Goal: Task Accomplishment & Management: Manage account settings

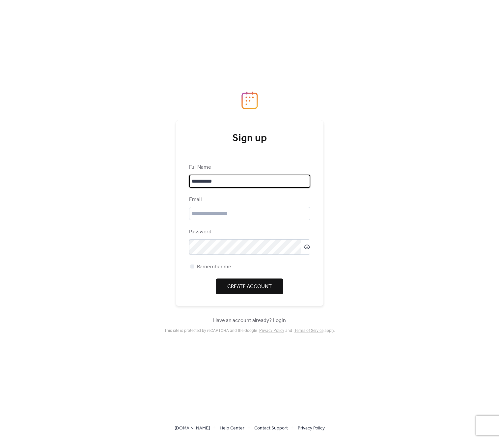
type input "**********"
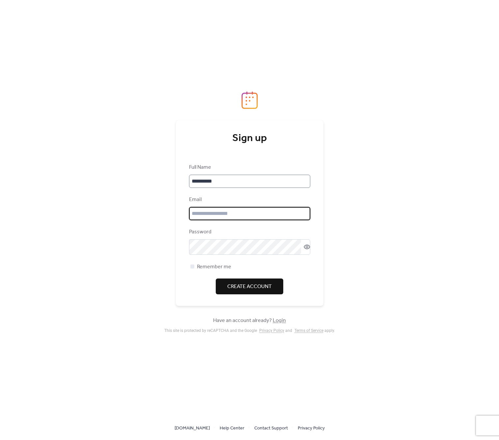
paste input "**********"
type input "**********"
click at [398, 292] on div "**********" at bounding box center [249, 220] width 499 height 440
click at [225, 270] on span "Remember me" at bounding box center [214, 267] width 34 height 8
click at [243, 288] on span "Create Account" at bounding box center [249, 287] width 45 height 8
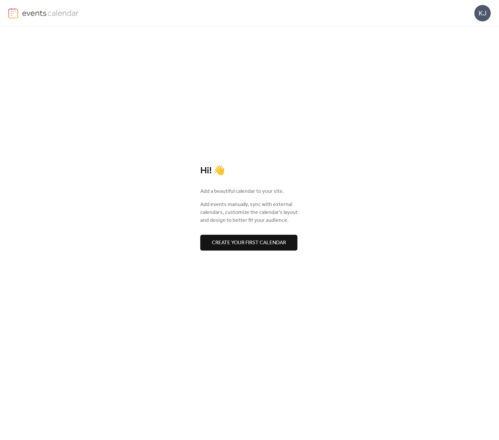
click at [274, 243] on span "Create your first calendar" at bounding box center [249, 243] width 74 height 8
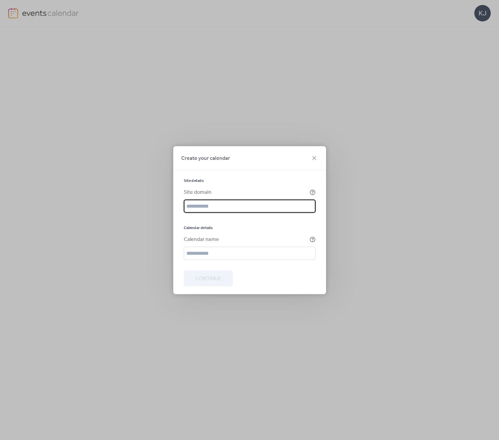
click at [203, 204] on input "text" at bounding box center [250, 205] width 132 height 13
click at [205, 207] on input "text" at bounding box center [250, 205] width 132 height 13
paste input "**********"
type input "**********"
click at [212, 258] on input "text" at bounding box center [250, 253] width 132 height 13
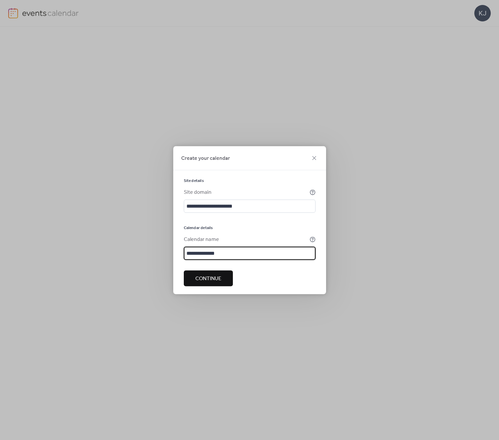
type input "**********"
click at [219, 279] on span "Continue" at bounding box center [208, 279] width 26 height 8
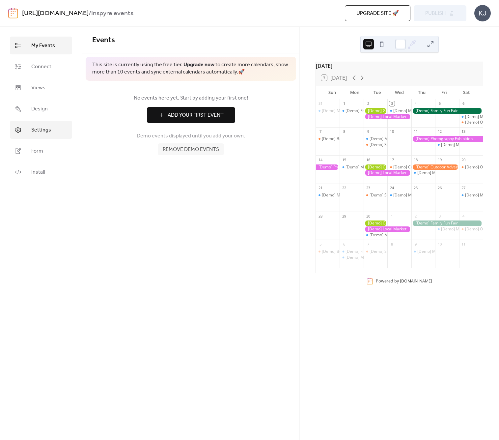
click at [37, 134] on span "Settings" at bounding box center [41, 130] width 20 height 8
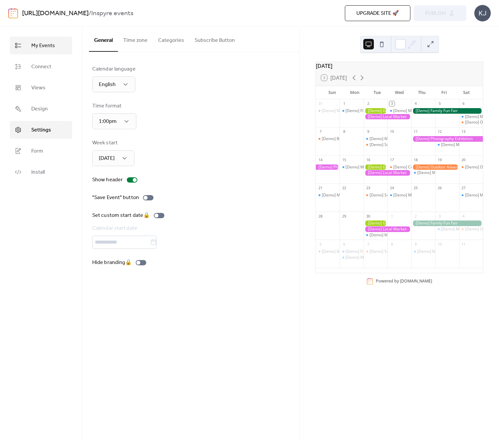
click at [35, 45] on span "My Events" at bounding box center [43, 46] width 24 height 8
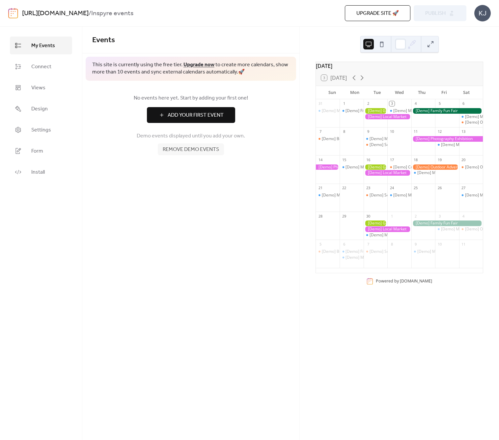
click at [210, 116] on span "Add Your First Event" at bounding box center [196, 115] width 56 height 8
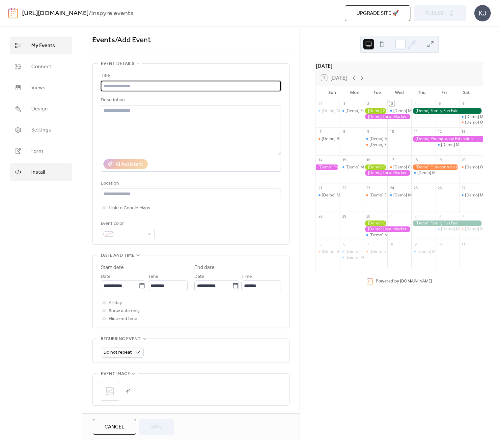
click at [39, 175] on span "Install" at bounding box center [38, 172] width 14 height 8
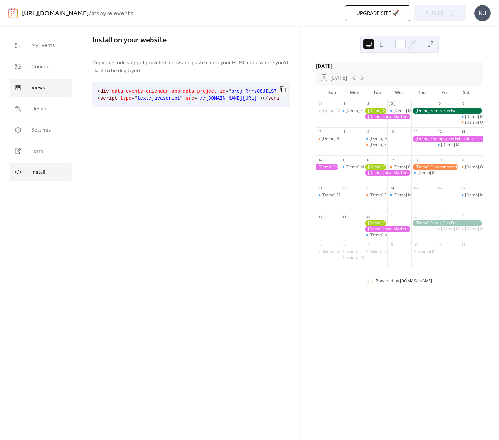
scroll to position [0, 0]
click at [48, 70] on span "Connect" at bounding box center [41, 67] width 20 height 8
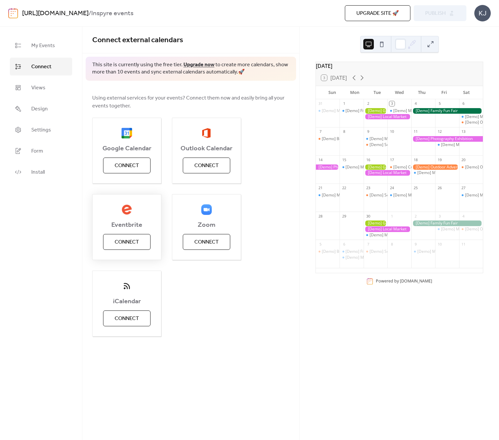
click at [130, 243] on span "Connect" at bounding box center [127, 242] width 24 height 8
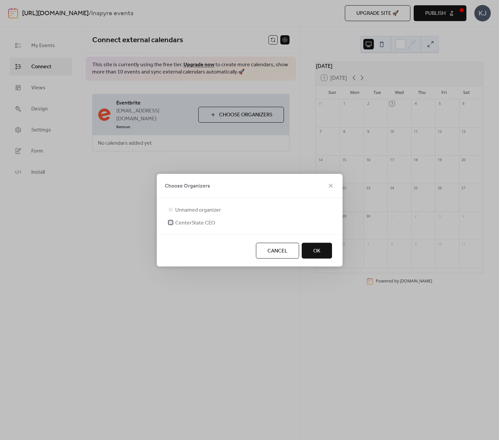
click at [200, 222] on span "CenterState CEO" at bounding box center [195, 223] width 40 height 8
click at [316, 250] on span "OK" at bounding box center [317, 251] width 7 height 8
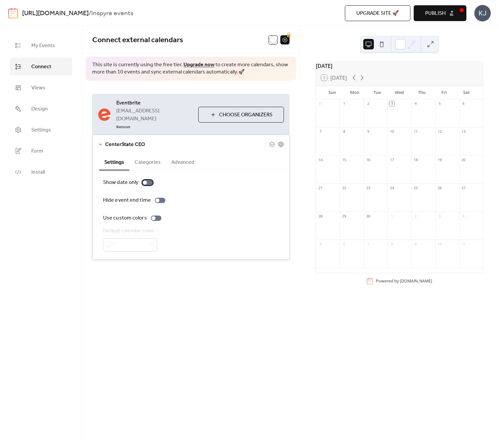
drag, startPoint x: 146, startPoint y: 173, endPoint x: 150, endPoint y: 175, distance: 4.0
click at [147, 180] on div at bounding box center [147, 182] width 11 height 5
click at [146, 156] on button "Categories" at bounding box center [148, 162] width 37 height 16
click at [175, 157] on button "Advanced" at bounding box center [183, 162] width 34 height 16
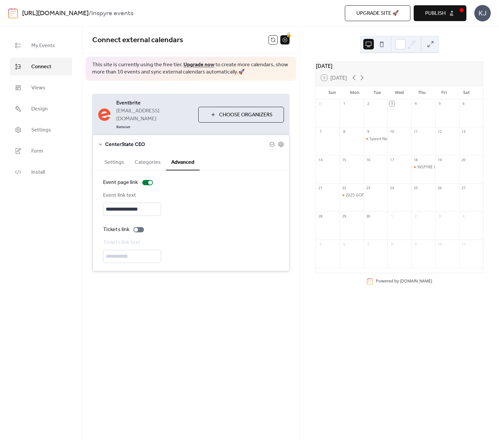
click at [117, 156] on button "Settings" at bounding box center [114, 162] width 30 height 16
click at [242, 278] on div "**********" at bounding box center [190, 156] width 217 height 259
click at [284, 298] on div "**********" at bounding box center [190, 233] width 217 height 413
click at [100, 142] on icon at bounding box center [100, 144] width 5 height 5
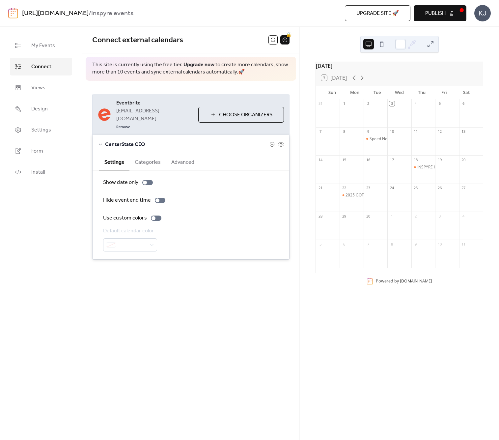
click at [187, 154] on button "Advanced" at bounding box center [183, 162] width 34 height 16
click at [271, 366] on div "**********" at bounding box center [190, 233] width 217 height 413
drag, startPoint x: 249, startPoint y: 360, endPoint x: 203, endPoint y: 245, distance: 124.1
click at [250, 359] on div "**********" at bounding box center [190, 233] width 217 height 413
click at [102, 142] on icon at bounding box center [100, 144] width 5 height 5
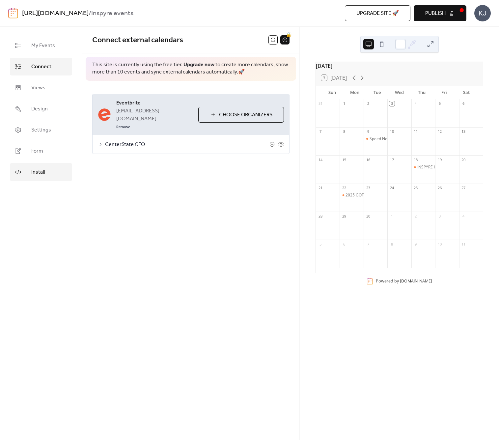
click at [44, 173] on span "Install" at bounding box center [38, 172] width 14 height 8
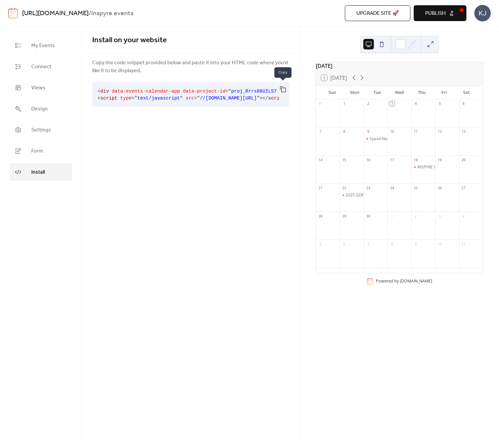
click at [283, 88] on button "button" at bounding box center [283, 89] width 13 height 15
click at [44, 45] on span "My Events" at bounding box center [43, 46] width 24 height 8
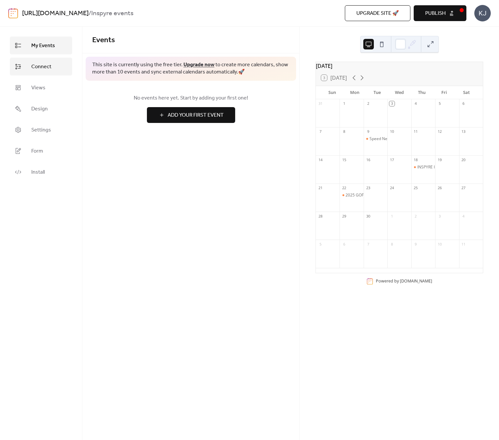
click at [45, 67] on span "Connect" at bounding box center [41, 67] width 20 height 8
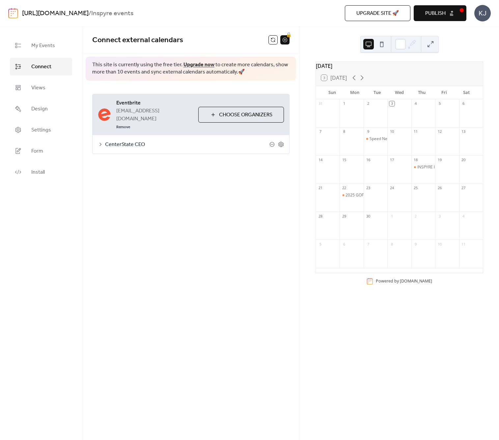
click at [434, 13] on span "Publish" at bounding box center [436, 14] width 20 height 8
click at [224, 273] on div "**********" at bounding box center [190, 233] width 217 height 413
click at [43, 88] on span "Views" at bounding box center [38, 88] width 14 height 8
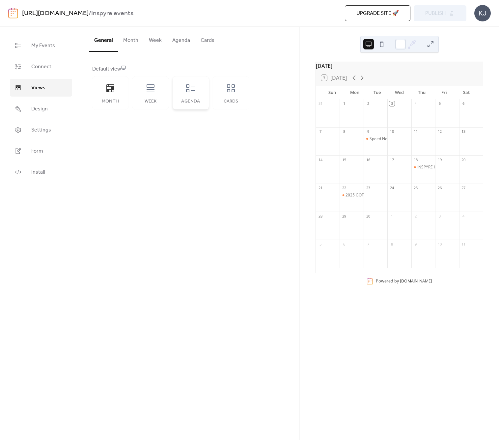
click at [193, 92] on icon at bounding box center [191, 88] width 11 height 11
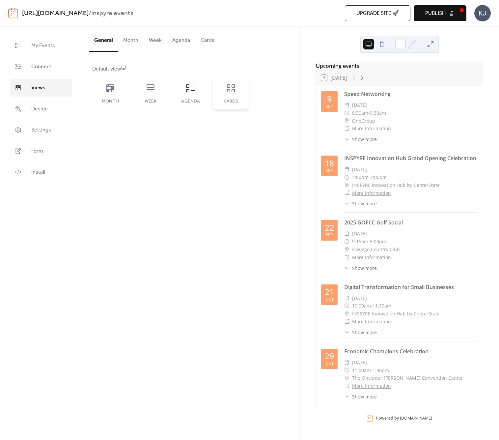
click at [234, 89] on icon at bounding box center [231, 88] width 8 height 8
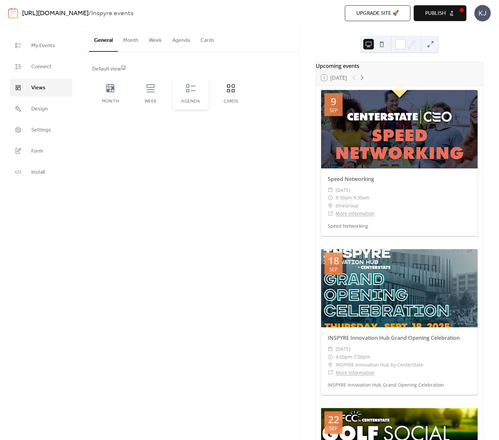
click at [193, 89] on icon at bounding box center [191, 88] width 11 height 11
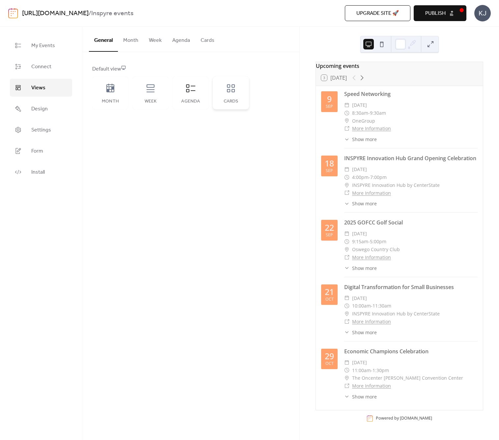
click at [219, 90] on div "Cards" at bounding box center [231, 92] width 36 height 33
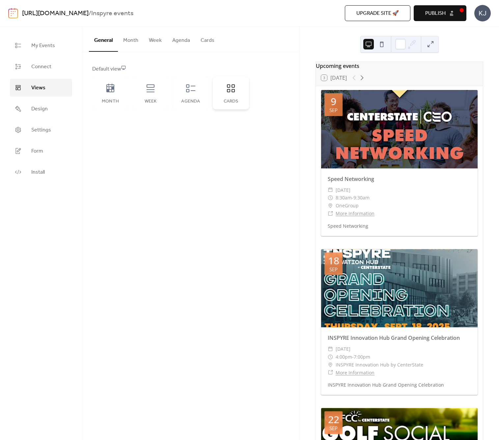
click at [225, 90] on div "Cards" at bounding box center [231, 92] width 36 height 33
drag, startPoint x: 258, startPoint y: 178, endPoint x: 280, endPoint y: 158, distance: 29.2
click at [264, 172] on div "General Month Week Agenda Cards Default view Month Week Agenda Cards Disabled 🔒…" at bounding box center [190, 233] width 217 height 413
click at [431, 16] on span "Publish" at bounding box center [436, 14] width 20 height 8
click at [47, 110] on span "Design" at bounding box center [39, 109] width 16 height 8
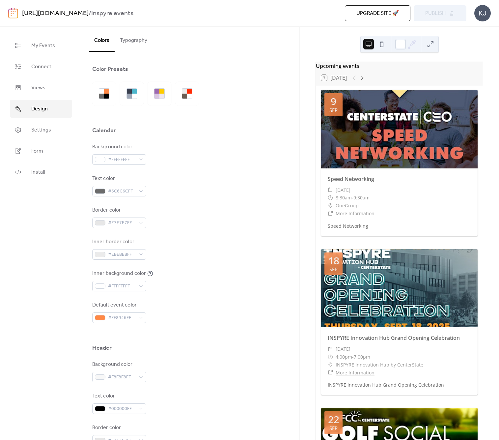
click at [134, 39] on button "Typography" at bounding box center [134, 39] width 38 height 24
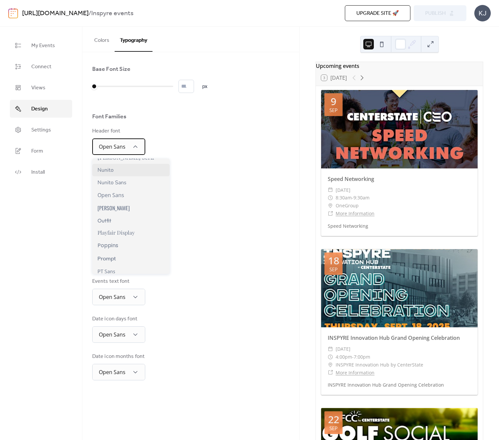
scroll to position [384, 0]
click at [126, 247] on div "Poppins" at bounding box center [130, 245] width 77 height 14
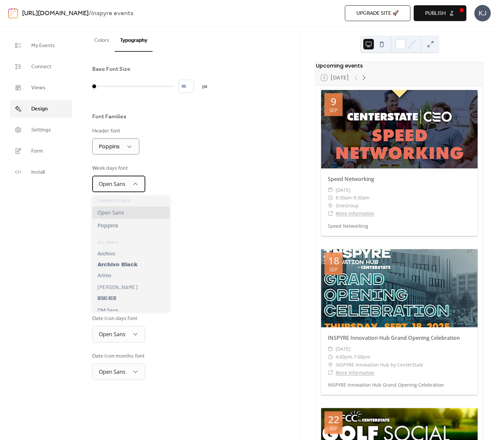
click at [137, 191] on div "Open Sans" at bounding box center [118, 184] width 53 height 16
click at [127, 226] on div "Poppins" at bounding box center [130, 226] width 77 height 14
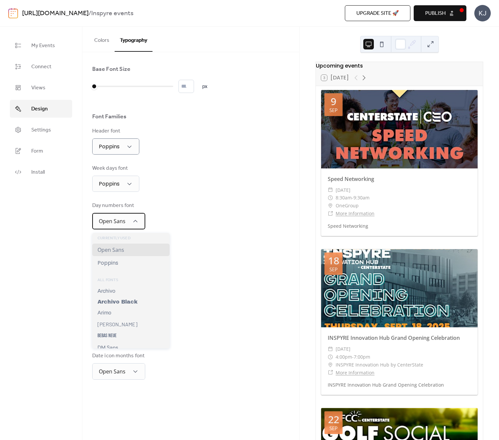
click at [127, 225] on div "Open Sans" at bounding box center [118, 221] width 53 height 16
click at [115, 259] on span "Poppins" at bounding box center [108, 263] width 21 height 8
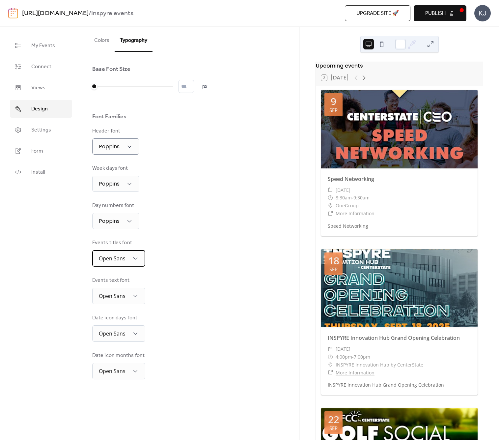
click at [120, 267] on div "Open Sans" at bounding box center [118, 258] width 53 height 16
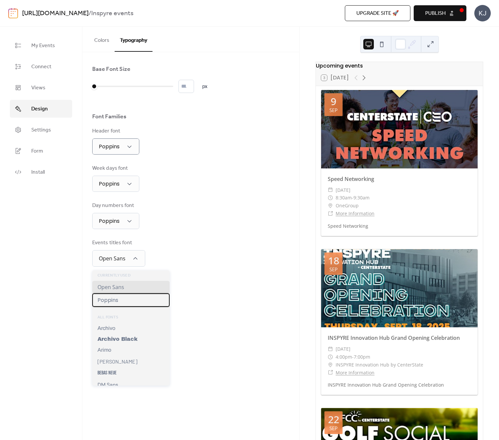
click at [117, 298] on span "Poppins" at bounding box center [108, 300] width 21 height 8
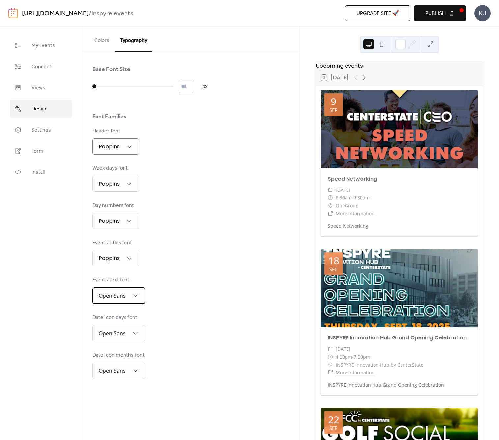
click at [130, 296] on div "Open Sans" at bounding box center [118, 295] width 53 height 16
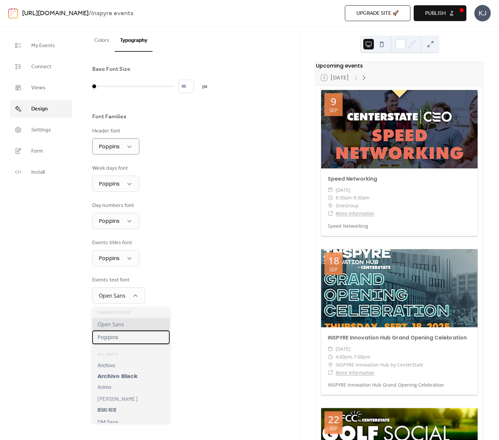
drag, startPoint x: 114, startPoint y: 336, endPoint x: 111, endPoint y: 332, distance: 5.0
click at [114, 336] on span "Poppins" at bounding box center [108, 337] width 21 height 8
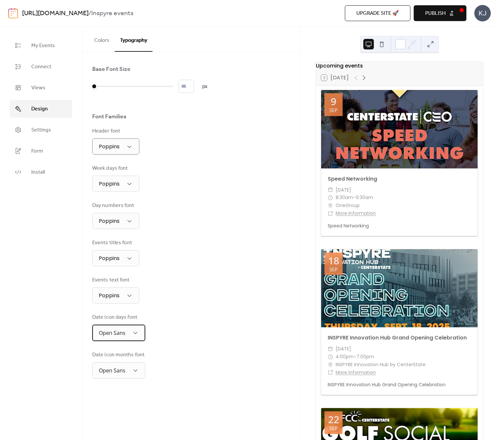
click at [120, 339] on span "Open Sans" at bounding box center [112, 333] width 27 height 10
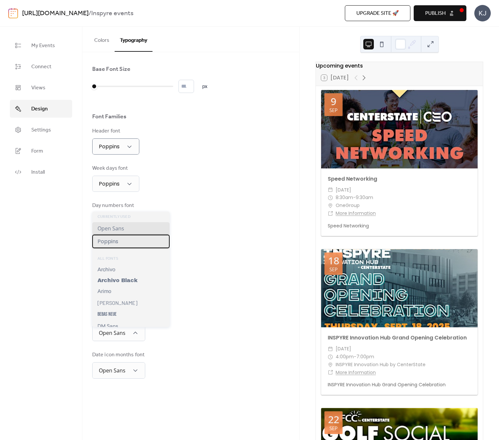
click at [110, 241] on span "Poppins" at bounding box center [108, 241] width 21 height 8
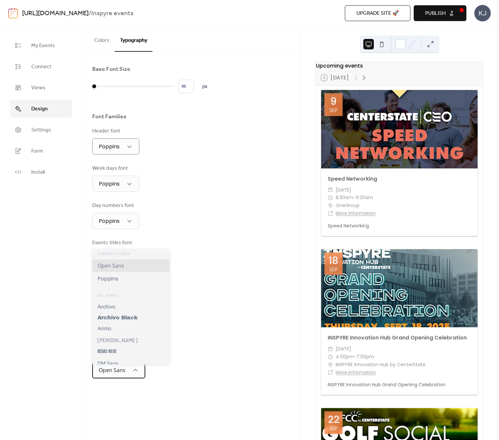
click at [131, 368] on div "Open Sans" at bounding box center [118, 370] width 53 height 16
click at [109, 278] on span "Poppins" at bounding box center [108, 279] width 21 height 8
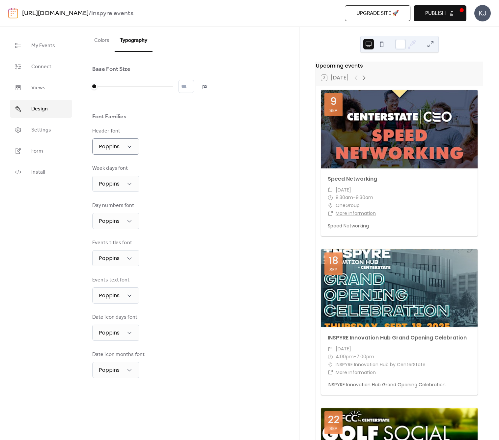
click at [432, 13] on span "Publish" at bounding box center [436, 14] width 20 height 8
click at [109, 44] on button "Colors" at bounding box center [102, 39] width 26 height 24
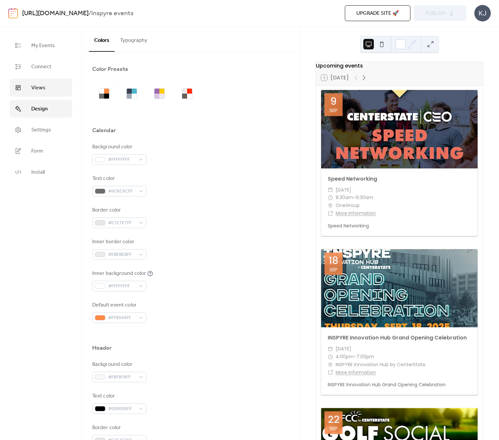
click at [47, 90] on link "Views" at bounding box center [41, 88] width 62 height 18
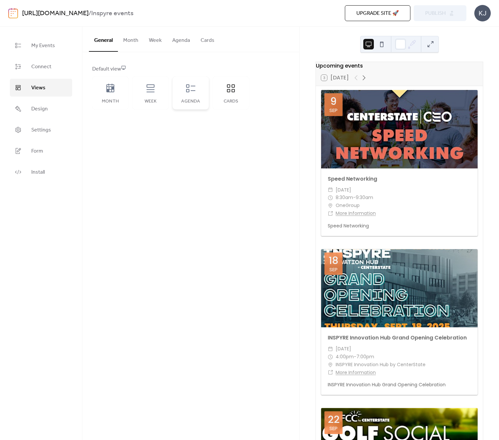
click at [197, 91] on div "Agenda" at bounding box center [191, 92] width 36 height 33
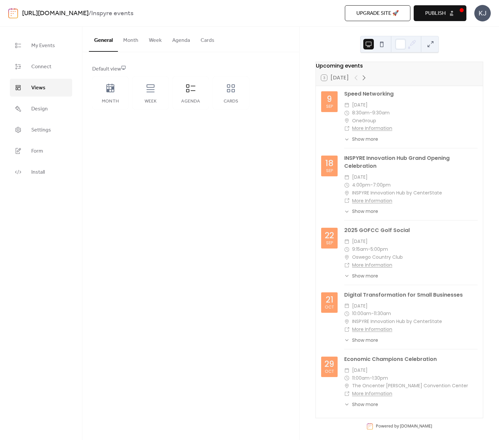
drag, startPoint x: 227, startPoint y: 94, endPoint x: 172, endPoint y: 93, distance: 55.1
click at [226, 94] on div "Cards" at bounding box center [231, 92] width 36 height 33
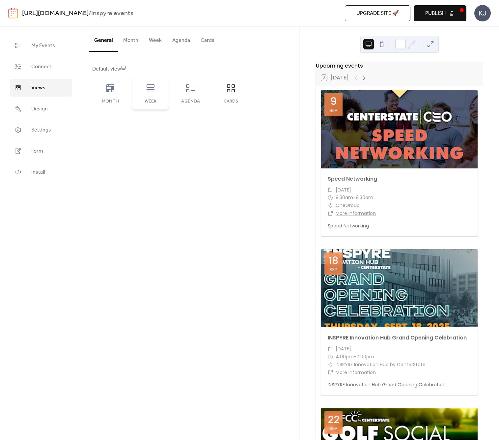
click at [143, 91] on div "Week" at bounding box center [151, 92] width 36 height 33
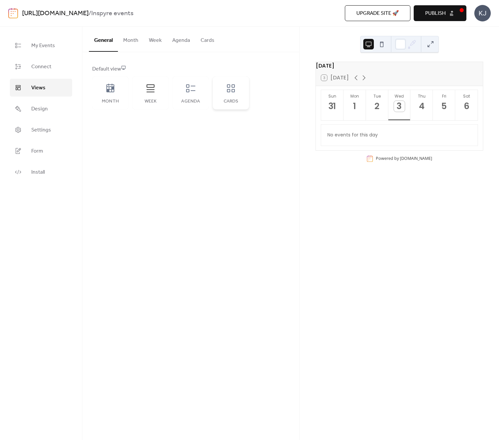
click at [233, 95] on div "Cards" at bounding box center [231, 92] width 36 height 33
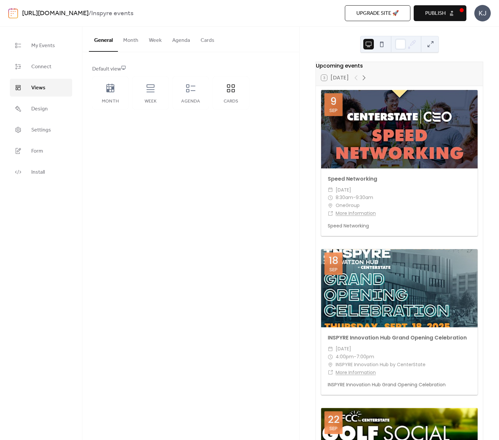
click at [435, 13] on span "Publish" at bounding box center [436, 14] width 20 height 8
click at [382, 13] on span "Upgrade site 🚀" at bounding box center [378, 14] width 43 height 8
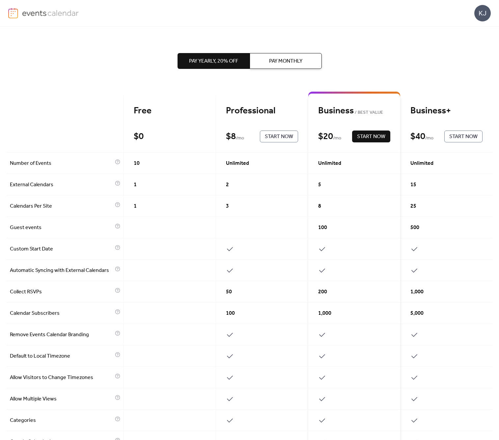
click at [33, 13] on img at bounding box center [50, 13] width 57 height 10
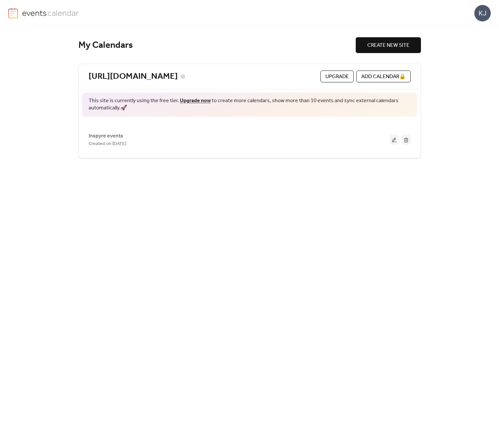
click at [148, 75] on link "[URL][DOMAIN_NAME]" at bounding box center [133, 76] width 89 height 11
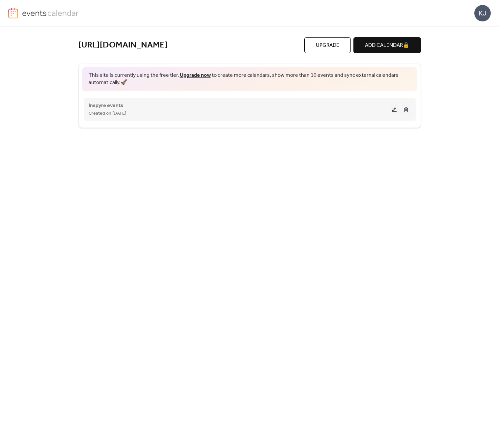
click at [283, 109] on div "Inspyre events Created on [DATE]" at bounding box center [239, 110] width 301 height 16
click at [394, 108] on button at bounding box center [394, 110] width 9 height 10
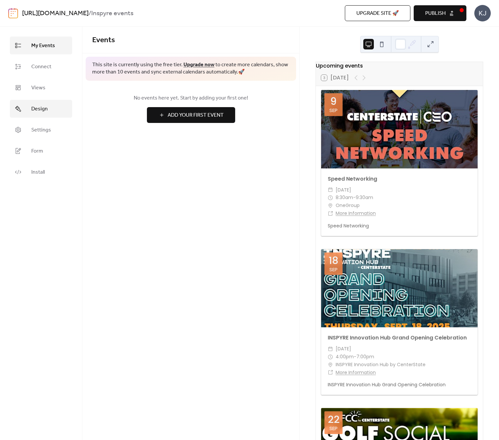
click at [45, 110] on span "Design" at bounding box center [39, 109] width 16 height 8
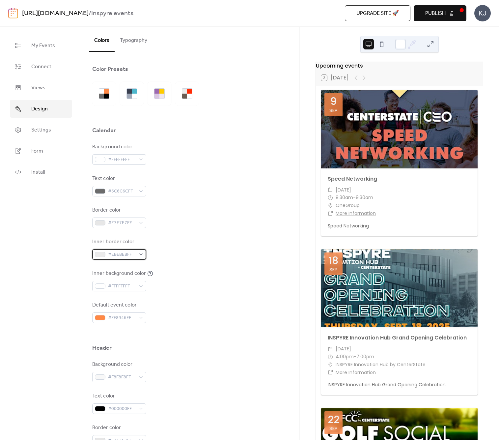
click at [144, 255] on div "#EBEBEBFF" at bounding box center [119, 254] width 54 height 11
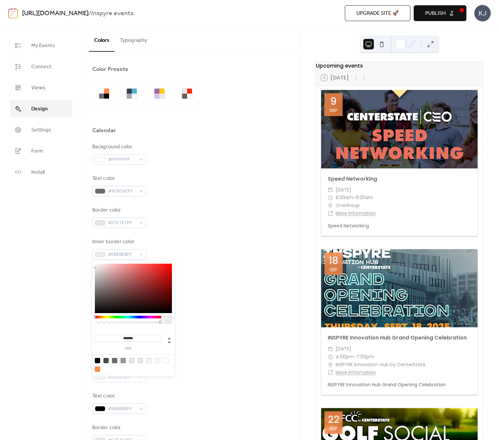
click at [167, 361] on div at bounding box center [166, 360] width 5 height 5
type input "*******"
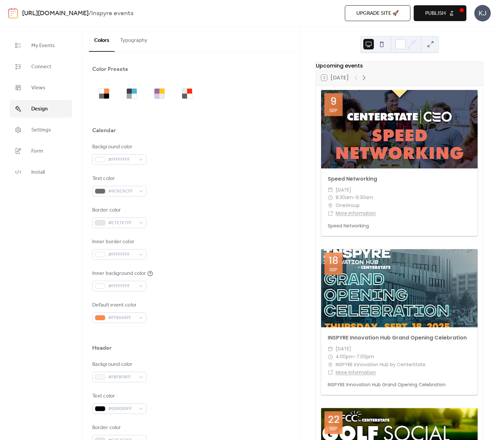
click at [218, 342] on div at bounding box center [190, 333] width 197 height 21
click at [142, 222] on div "#E7E7E7FF" at bounding box center [119, 223] width 54 height 11
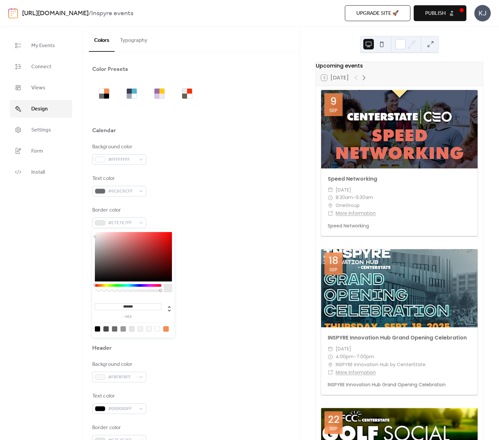
click at [157, 329] on div at bounding box center [157, 328] width 5 height 5
type input "*******"
click at [229, 322] on div "Default event color #FF8946FF" at bounding box center [190, 312] width 197 height 22
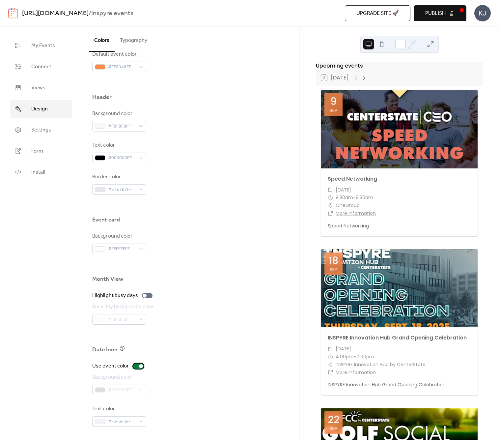
click at [137, 365] on div at bounding box center [138, 366] width 11 height 5
click at [138, 366] on div at bounding box center [138, 366] width 11 height 5
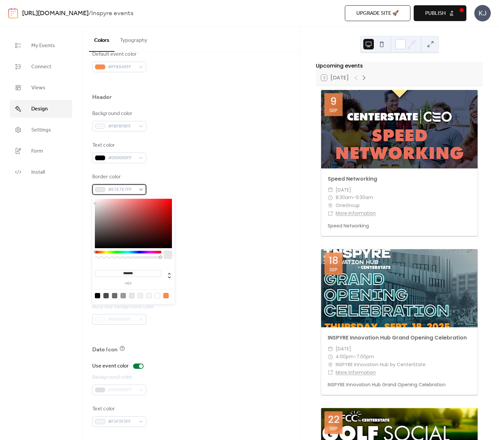
click at [141, 189] on div "#E7E7E7FF" at bounding box center [119, 189] width 54 height 11
click at [157, 295] on div at bounding box center [157, 295] width 5 height 5
type input "*******"
click at [221, 242] on div "Background color #FFFFFFFF" at bounding box center [190, 243] width 197 height 22
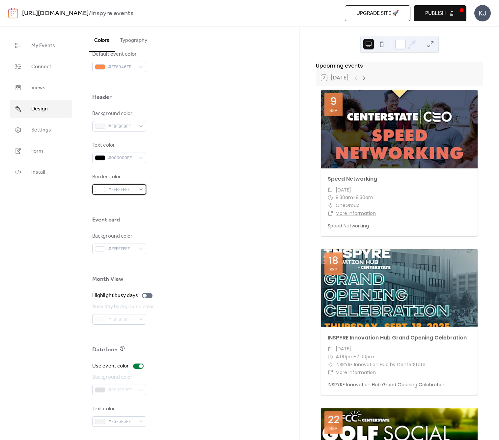
click at [140, 191] on div "#FFFFFFFF" at bounding box center [119, 189] width 54 height 11
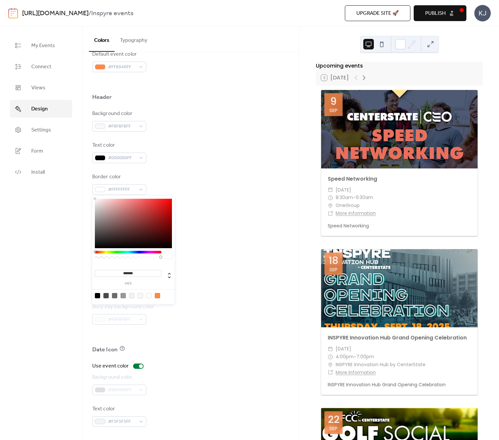
click at [157, 295] on div at bounding box center [157, 295] width 5 height 5
type input "*******"
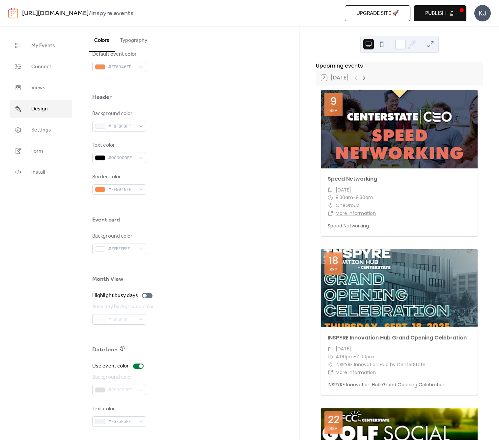
click at [174, 178] on div "Border color #FF8946FF" at bounding box center [190, 184] width 197 height 22
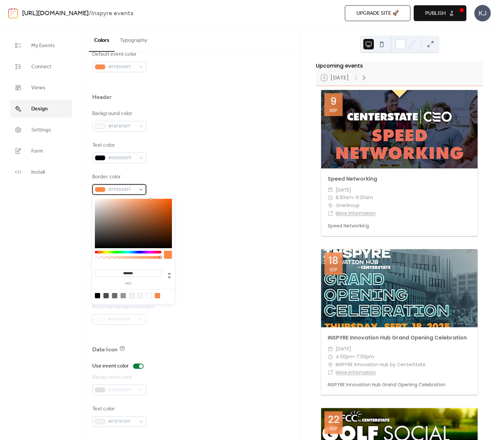
click at [140, 186] on div "#FF8946FF" at bounding box center [119, 189] width 54 height 11
click at [149, 296] on div at bounding box center [148, 295] width 5 height 5
type input "*******"
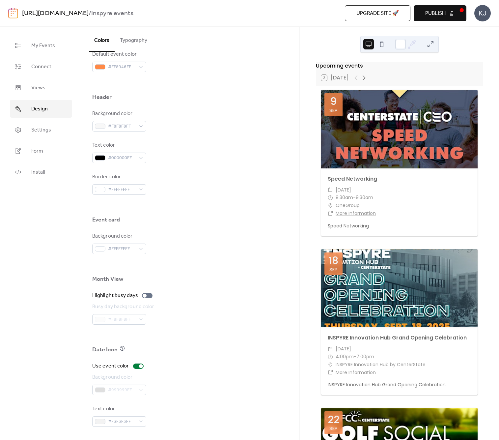
click at [232, 252] on div "Background color #FFFFFFFF" at bounding box center [190, 243] width 197 height 22
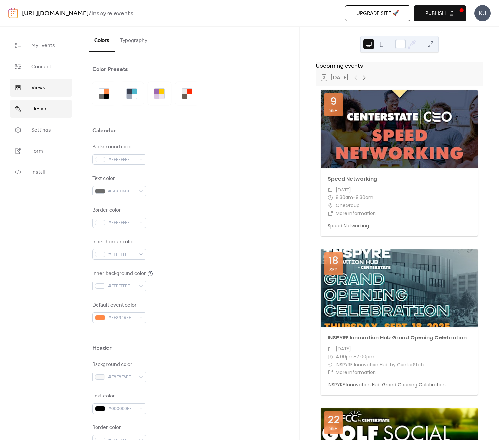
click at [41, 87] on span "Views" at bounding box center [38, 88] width 14 height 8
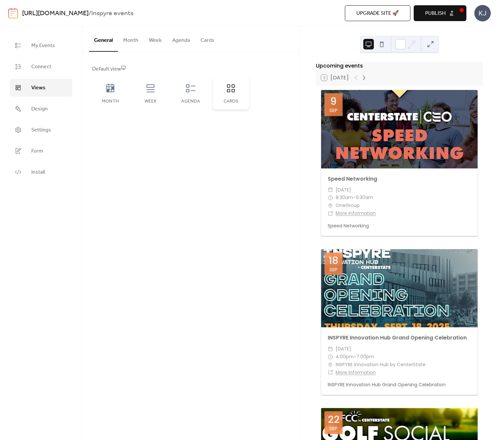
click at [238, 91] on div "Cards" at bounding box center [231, 92] width 36 height 33
click at [234, 92] on icon at bounding box center [231, 88] width 8 height 8
click at [197, 93] on div "Agenda" at bounding box center [191, 92] width 36 height 33
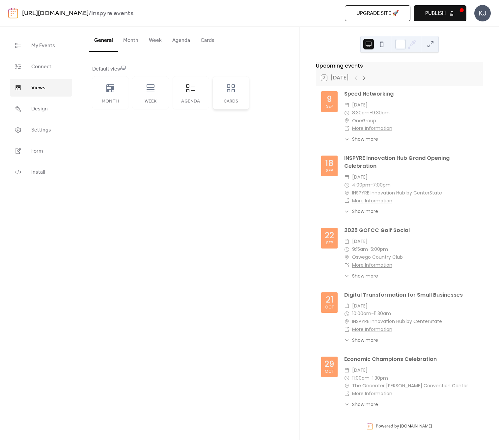
click at [235, 94] on div "Cards" at bounding box center [231, 92] width 36 height 33
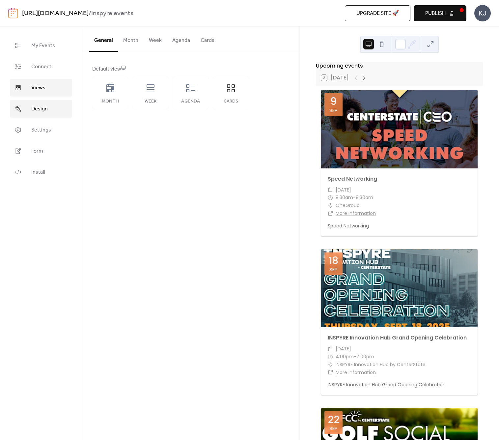
click at [50, 111] on link "Design" at bounding box center [41, 109] width 62 height 18
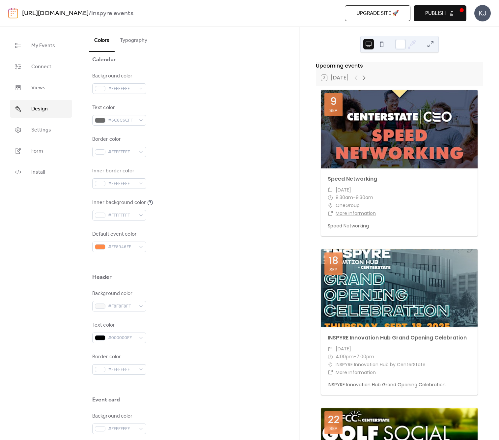
scroll to position [90, 0]
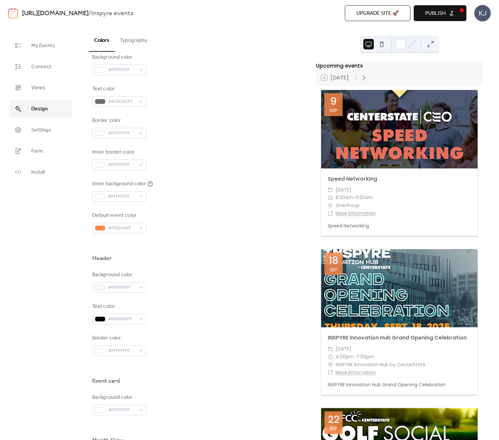
click at [432, 10] on span "Publish" at bounding box center [436, 14] width 20 height 8
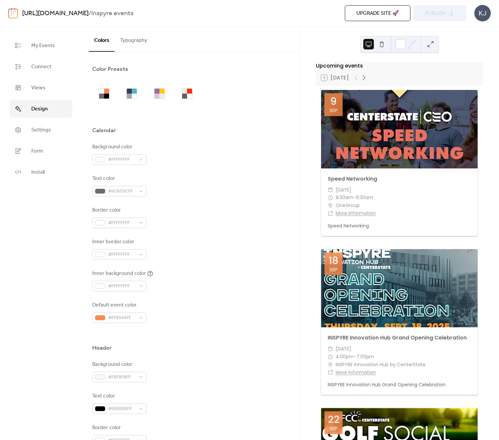
scroll to position [0, 0]
click at [382, 44] on button at bounding box center [382, 44] width 11 height 11
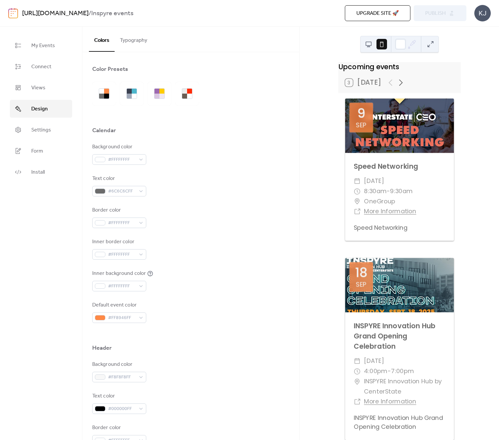
click at [368, 45] on button at bounding box center [369, 44] width 11 height 11
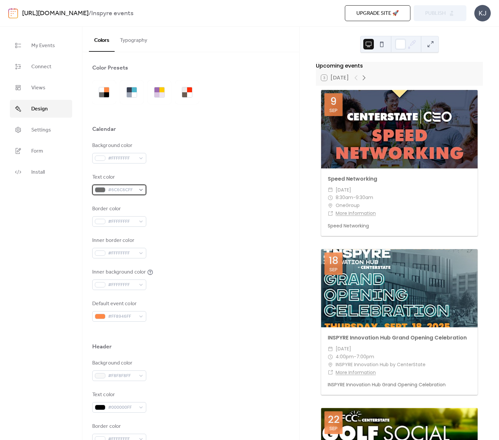
click at [101, 187] on div at bounding box center [100, 189] width 11 height 5
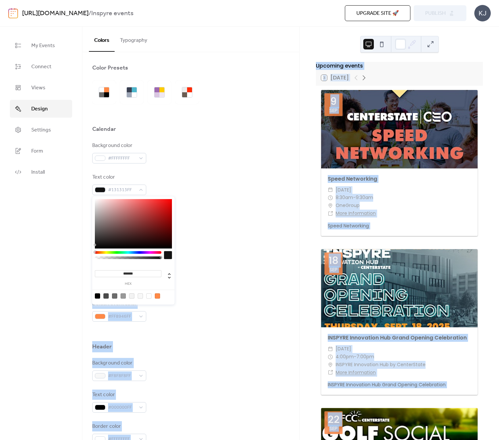
drag, startPoint x: 101, startPoint y: 238, endPoint x: 92, endPoint y: 244, distance: 10.0
click at [92, 244] on body "[URL][DOMAIN_NAME] / Inspyre events Upgrade site 🚀 Preview Publish KJ My Events…" at bounding box center [249, 220] width 499 height 440
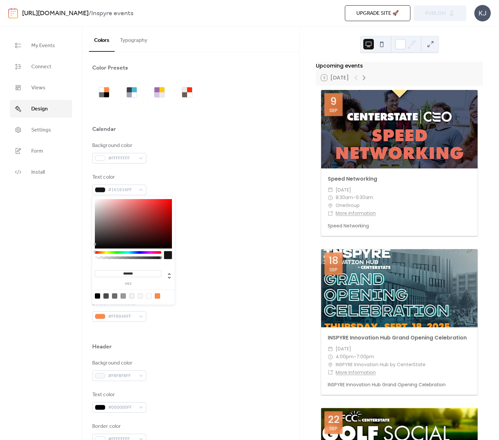
click at [103, 236] on div at bounding box center [133, 223] width 77 height 49
click at [96, 241] on div at bounding box center [133, 223] width 77 height 49
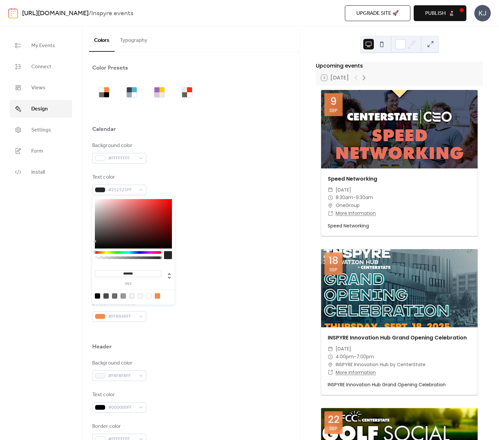
type input "*******"
click at [97, 240] on div at bounding box center [133, 223] width 77 height 49
click at [227, 252] on div "Inner border color #FFFFFFFF" at bounding box center [190, 248] width 197 height 22
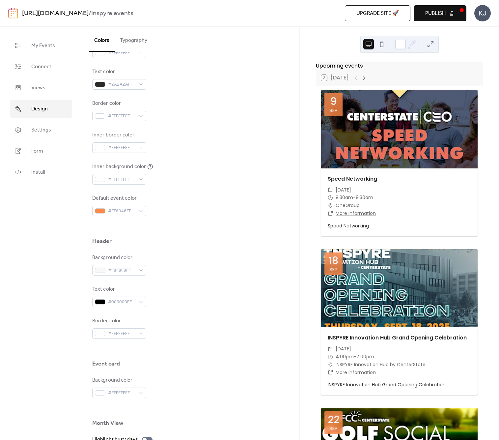
scroll to position [112, 0]
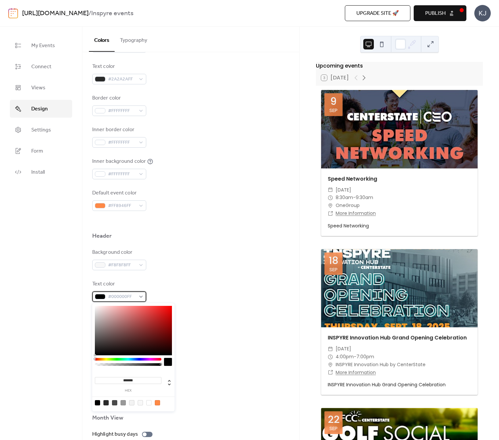
click at [98, 295] on div at bounding box center [100, 296] width 11 height 5
click at [157, 403] on div at bounding box center [157, 402] width 5 height 5
type input "*******"
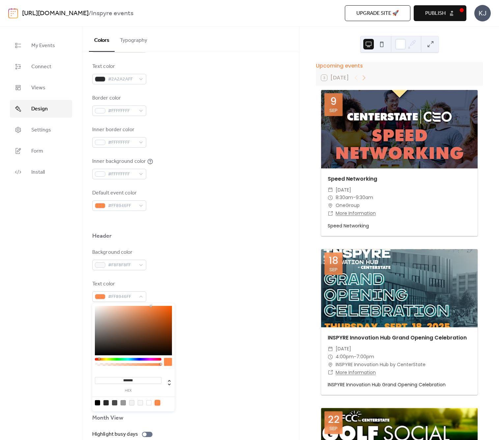
click at [225, 391] on div "Background color #FFFFFFFF" at bounding box center [190, 382] width 197 height 22
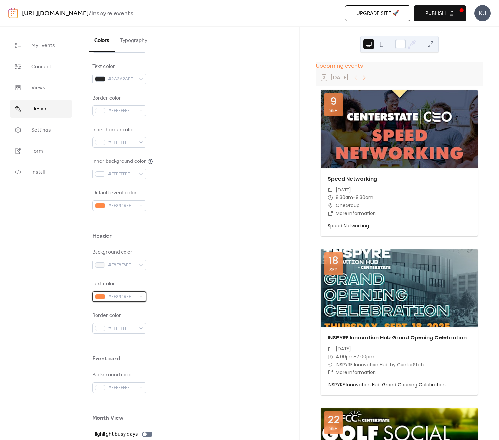
click at [99, 296] on div at bounding box center [100, 296] width 11 height 5
click at [233, 342] on div at bounding box center [190, 344] width 197 height 21
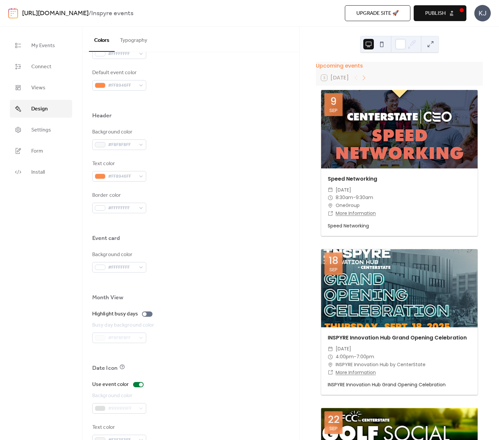
scroll to position [233, 0]
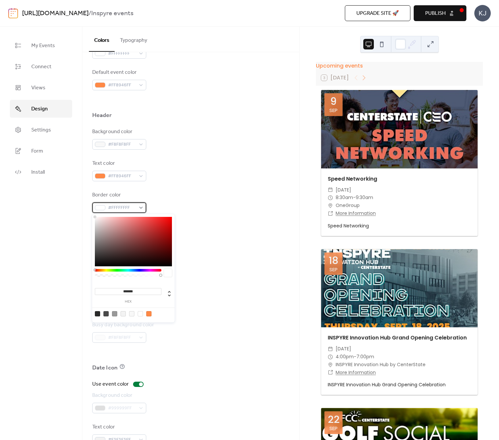
click at [139, 207] on div "#FFFFFFFF" at bounding box center [119, 207] width 54 height 11
type input "***"
type input "*"
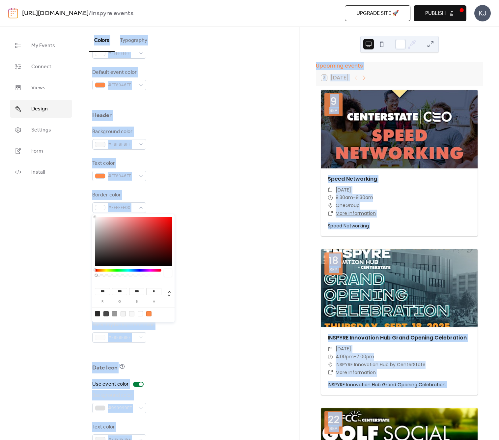
drag, startPoint x: 141, startPoint y: 275, endPoint x: 67, endPoint y: 272, distance: 74.3
click at [67, 272] on body "[URL][DOMAIN_NAME] / Inspyre events Upgrade site 🚀 Preview Publish KJ My Events…" at bounding box center [249, 220] width 499 height 440
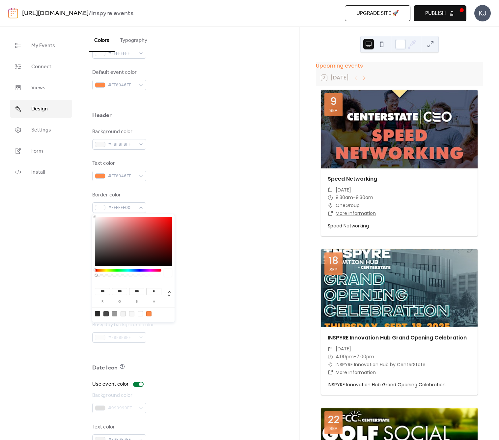
click at [227, 268] on div "Background color #FFFFFFFF" at bounding box center [190, 262] width 197 height 22
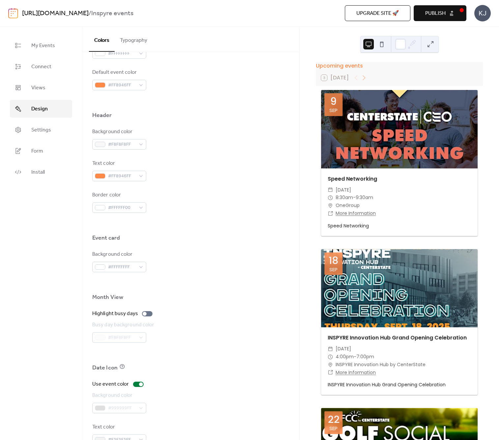
click at [228, 268] on div "Background color #FFFFFFFF" at bounding box center [190, 262] width 197 height 22
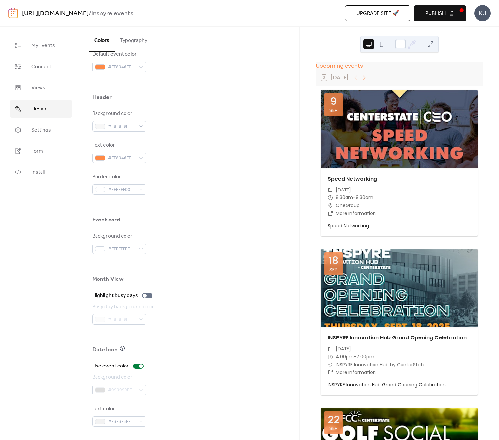
scroll to position [0, 0]
click at [137, 368] on div at bounding box center [138, 366] width 11 height 5
click at [139, 422] on div "#F3F3F3FF" at bounding box center [119, 421] width 54 height 11
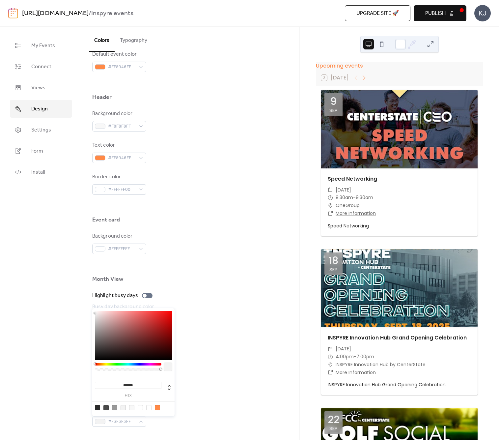
click at [158, 407] on div at bounding box center [157, 407] width 5 height 5
type input "*******"
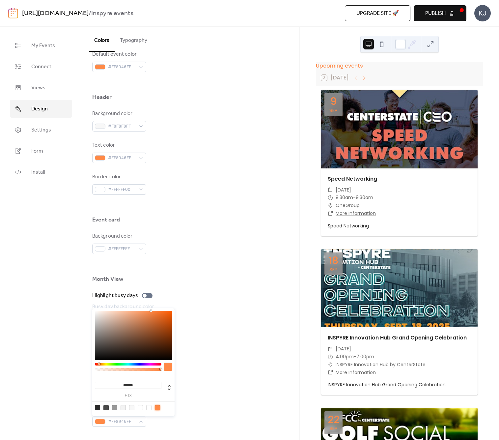
click at [225, 405] on div "Use event color Background color #999999FF Text color #FF8946FF" at bounding box center [190, 394] width 197 height 65
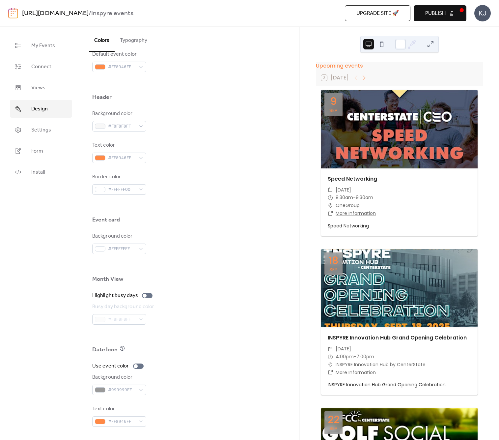
click at [224, 405] on div "Text color #FF8946FF" at bounding box center [190, 416] width 197 height 22
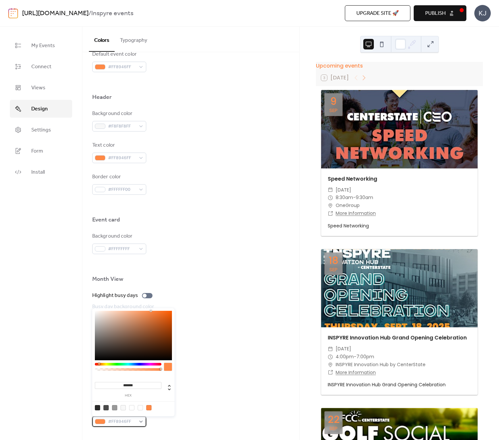
click at [141, 422] on div "#FF8946FF" at bounding box center [119, 421] width 54 height 11
click at [141, 407] on div at bounding box center [140, 407] width 5 height 5
type input "***"
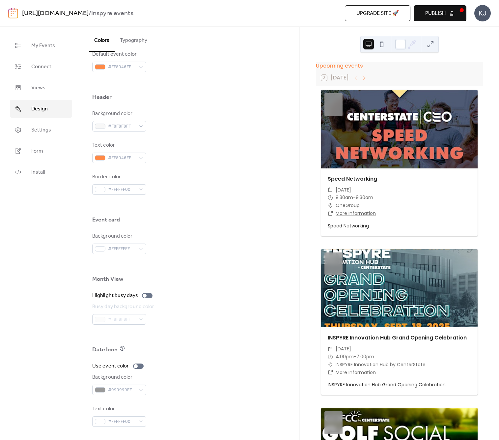
click at [208, 399] on div "Use event color Background color #999999FF Text color #FFFFFF00" at bounding box center [190, 394] width 197 height 65
click at [138, 367] on div at bounding box center [138, 366] width 11 height 5
drag, startPoint x: 182, startPoint y: 372, endPoint x: 179, endPoint y: 372, distance: 3.3
click at [183, 372] on div "Use event color Background color #999999FF Text color #FFFFFF00" at bounding box center [190, 394] width 197 height 65
click at [185, 373] on div "Use event color Background color #999999FF Text color #FFFFFF00" at bounding box center [190, 394] width 197 height 65
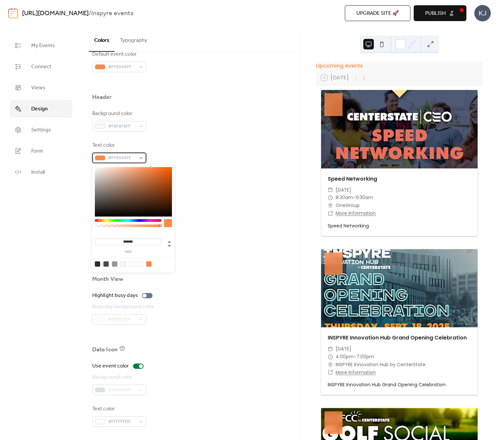
click at [140, 158] on div "#FF8946FF" at bounding box center [119, 158] width 54 height 11
click at [138, 263] on div at bounding box center [140, 263] width 5 height 5
click at [97, 264] on div at bounding box center [97, 263] width 5 height 5
type input "**"
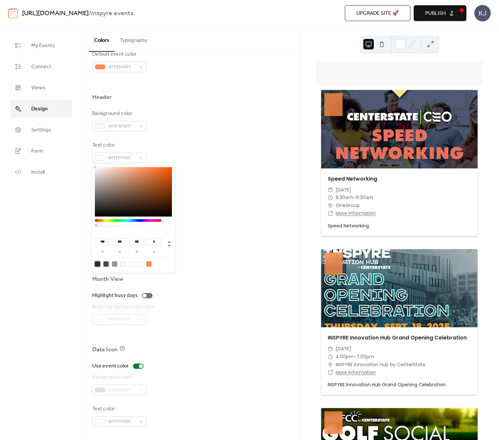
type input "**"
type input "*"
click at [217, 265] on div at bounding box center [190, 264] width 197 height 21
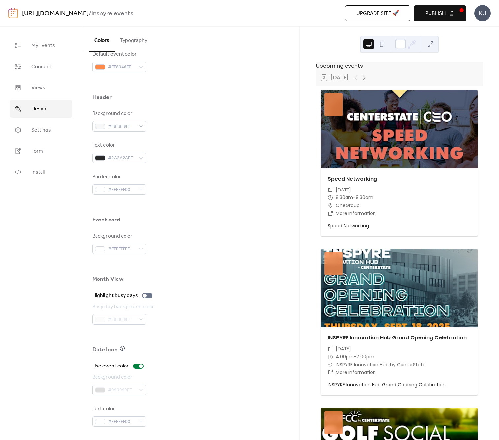
click at [432, 14] on span "Publish" at bounding box center [436, 14] width 20 height 8
click at [136, 367] on div at bounding box center [138, 366] width 11 height 5
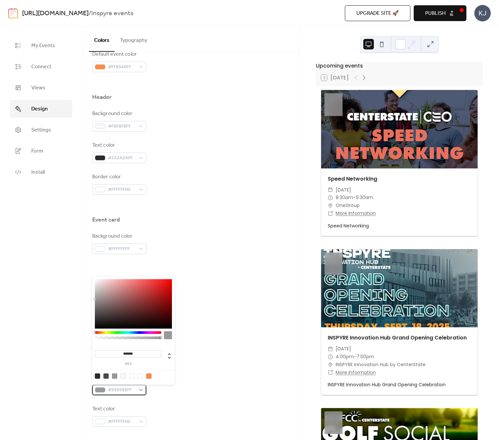
click at [139, 388] on div "#999999FF" at bounding box center [119, 390] width 54 height 11
click at [148, 376] on div at bounding box center [148, 376] width 5 height 5
type input "*******"
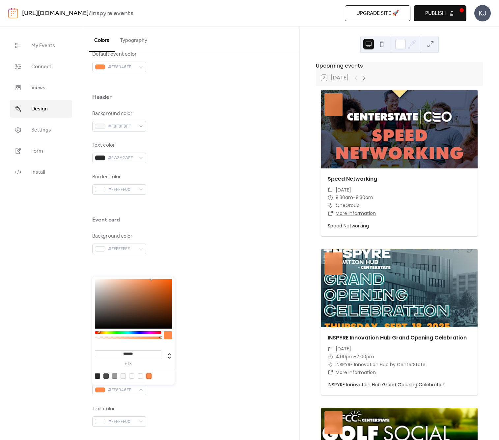
click at [179, 394] on div "Background color #FF8946FF" at bounding box center [190, 385] width 197 height 22
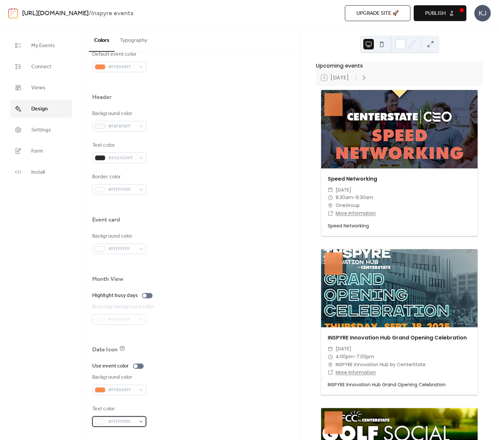
click at [138, 420] on div "#FFFFFF00" at bounding box center [119, 421] width 54 height 11
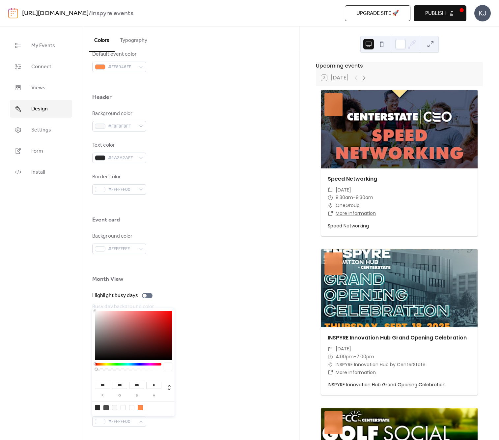
click at [133, 408] on div at bounding box center [131, 407] width 5 height 5
click at [132, 407] on div at bounding box center [131, 407] width 5 height 5
type input "*"
drag, startPoint x: 110, startPoint y: 369, endPoint x: 190, endPoint y: 375, distance: 79.7
click at [163, 370] on div at bounding box center [133, 369] width 77 height 12
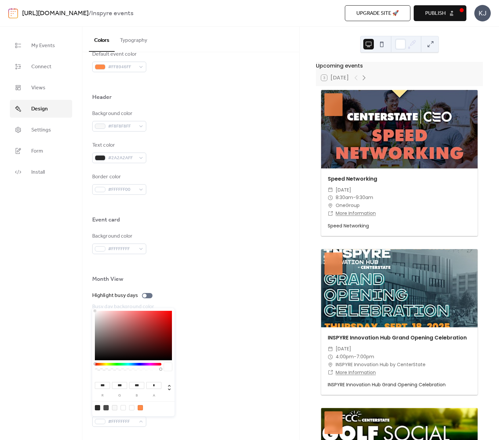
click at [217, 379] on div "Background color #FF8946FF" at bounding box center [190, 385] width 197 height 22
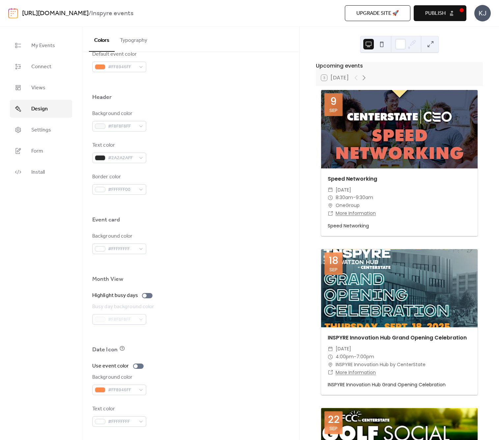
scroll to position [251, 0]
click at [440, 11] on span "Publish" at bounding box center [436, 14] width 20 height 8
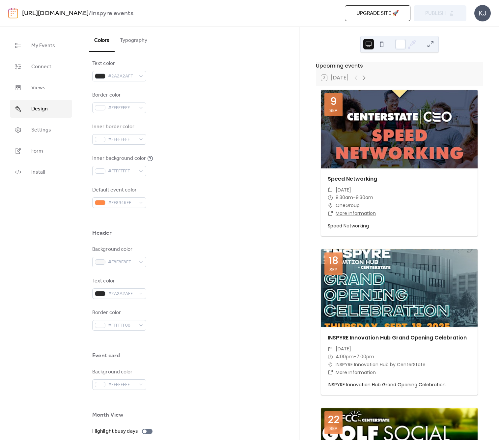
scroll to position [114, 0]
click at [40, 130] on span "Settings" at bounding box center [41, 130] width 20 height 8
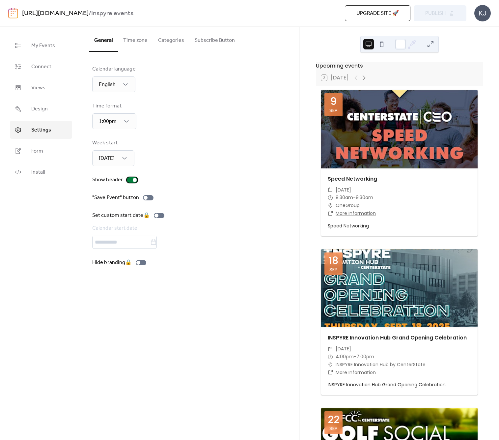
click at [133, 179] on div at bounding box center [135, 180] width 4 height 4
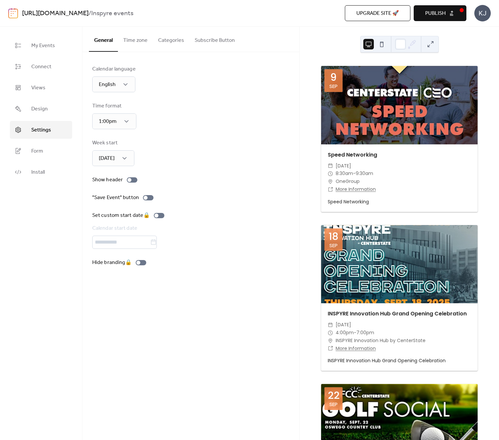
click at [434, 11] on span "Publish" at bounding box center [436, 14] width 20 height 8
click at [40, 66] on span "Connect" at bounding box center [41, 67] width 20 height 8
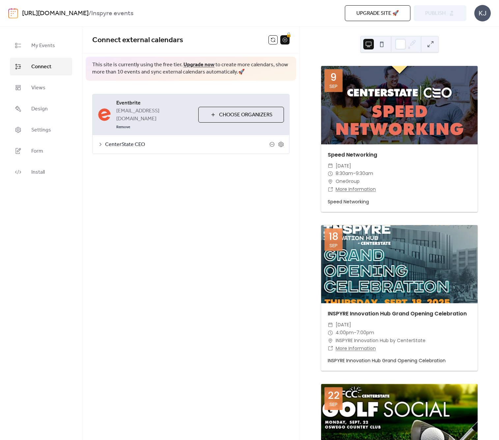
click at [156, 141] on span "CenterState CEO" at bounding box center [187, 145] width 165 height 8
click at [148, 154] on button "Categories" at bounding box center [148, 162] width 37 height 16
click at [119, 154] on button "Settings" at bounding box center [114, 162] width 30 height 16
click at [184, 155] on button "Advanced" at bounding box center [183, 162] width 34 height 16
click at [114, 154] on button "Settings" at bounding box center [114, 162] width 30 height 16
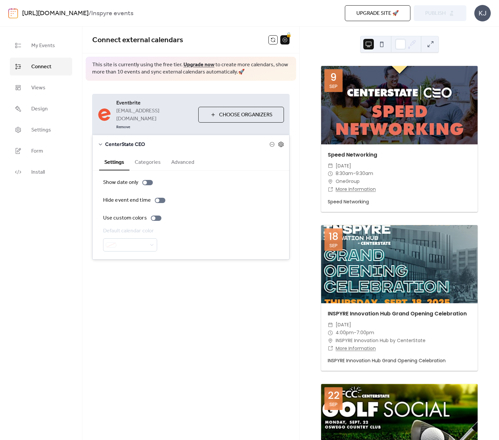
click at [281, 141] on icon at bounding box center [281, 144] width 6 height 6
click at [218, 361] on div "**********" at bounding box center [190, 233] width 217 height 413
drag, startPoint x: 209, startPoint y: 357, endPoint x: 206, endPoint y: 350, distance: 6.9
click at [209, 357] on div "**********" at bounding box center [190, 233] width 217 height 413
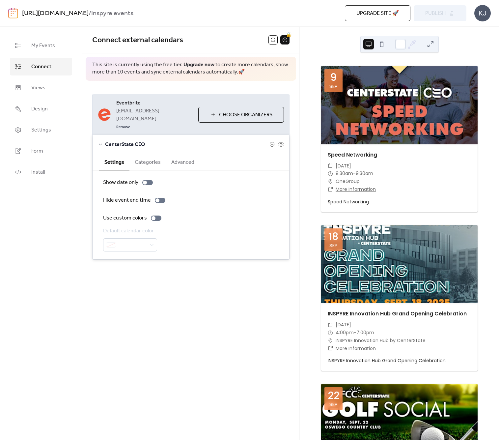
click at [145, 154] on button "Categories" at bounding box center [148, 162] width 37 height 16
click at [177, 154] on button "Advanced" at bounding box center [183, 162] width 34 height 16
click at [115, 154] on button "Settings" at bounding box center [114, 162] width 30 height 16
click at [283, 141] on icon at bounding box center [281, 144] width 6 height 6
click at [281, 141] on icon at bounding box center [281, 144] width 6 height 6
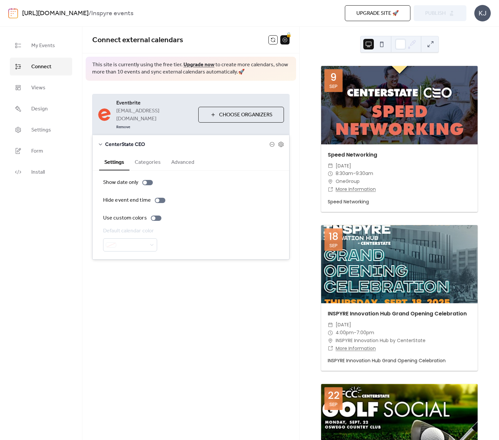
click at [251, 111] on span "Choose Organizers" at bounding box center [245, 115] width 53 height 8
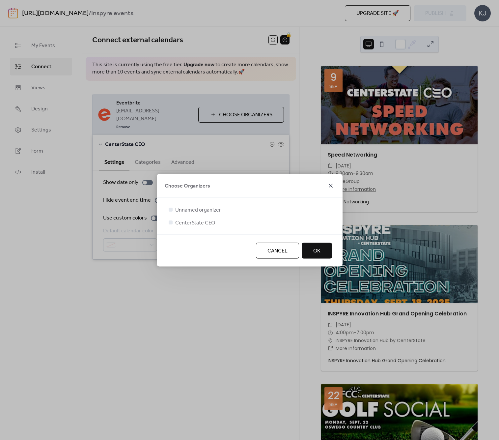
click at [329, 186] on icon at bounding box center [331, 186] width 8 height 8
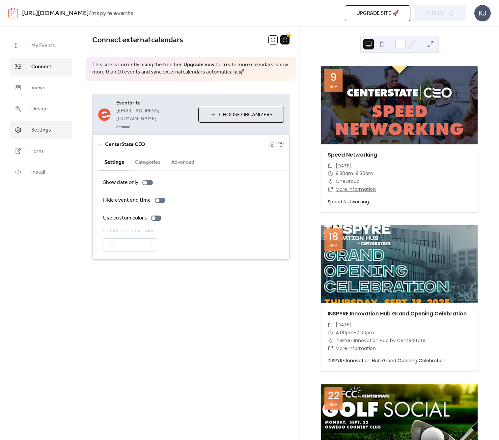
click at [45, 127] on span "Settings" at bounding box center [41, 130] width 20 height 8
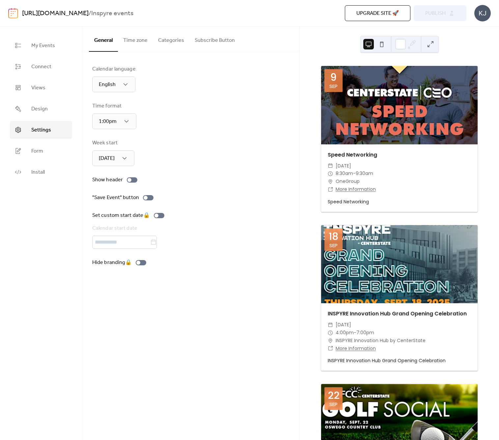
drag, startPoint x: 133, startPoint y: 40, endPoint x: 163, endPoint y: 40, distance: 29.7
click at [134, 40] on button "Time zone" at bounding box center [135, 39] width 35 height 24
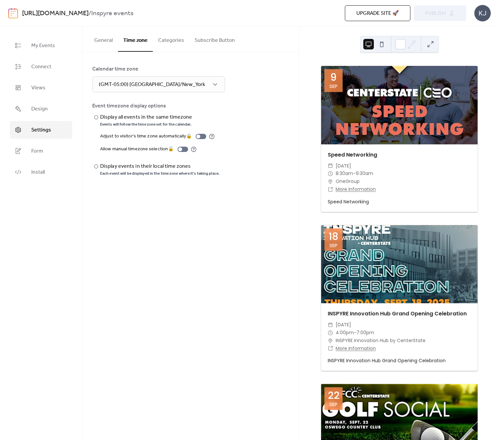
click at [174, 40] on button "Categories" at bounding box center [171, 39] width 37 height 24
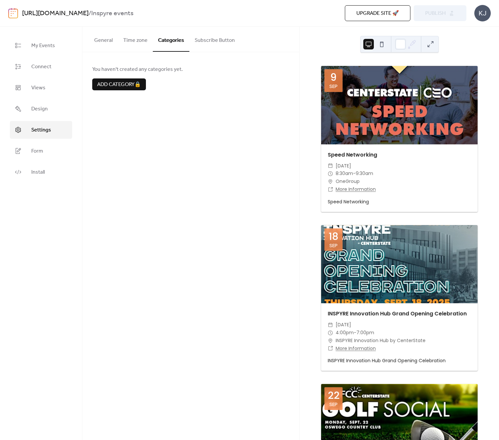
click at [205, 41] on button "Subscribe Button" at bounding box center [215, 39] width 51 height 24
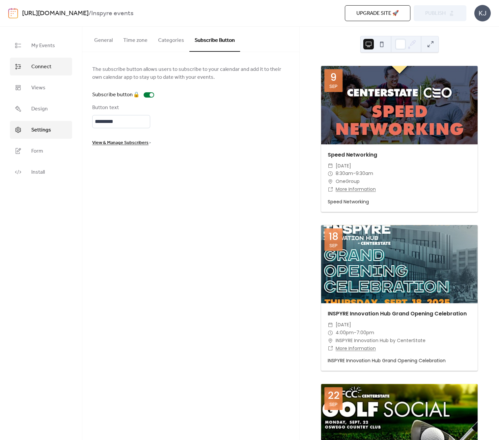
click at [49, 66] on span "Connect" at bounding box center [41, 67] width 20 height 8
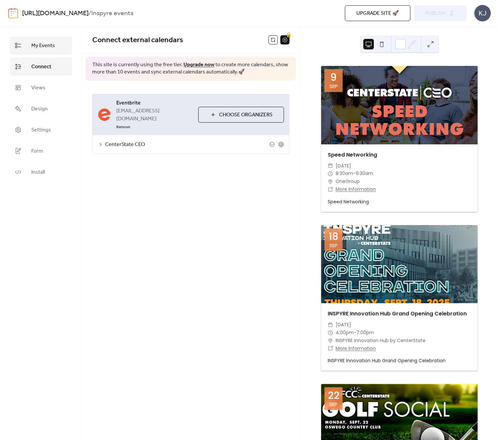
click at [47, 51] on link "My Events" at bounding box center [41, 46] width 62 height 18
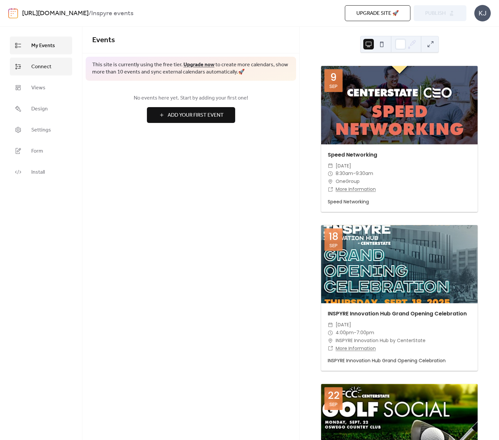
click at [49, 67] on span "Connect" at bounding box center [41, 67] width 20 height 8
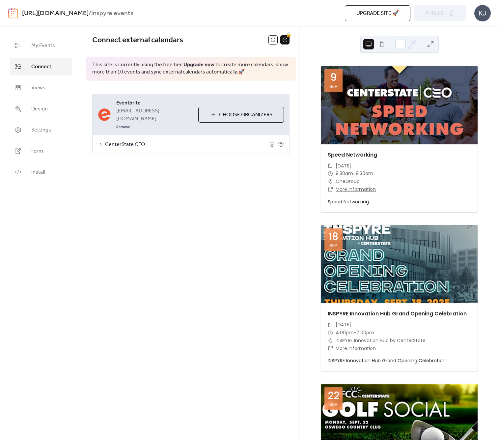
click at [149, 141] on span "CenterState CEO" at bounding box center [187, 145] width 165 height 8
click at [146, 154] on button "Categories" at bounding box center [148, 162] width 37 height 16
drag, startPoint x: 188, startPoint y: 308, endPoint x: 199, endPoint y: 275, distance: 35.2
click at [188, 308] on div "**********" at bounding box center [190, 233] width 217 height 413
click at [277, 298] on div "**********" at bounding box center [190, 233] width 217 height 413
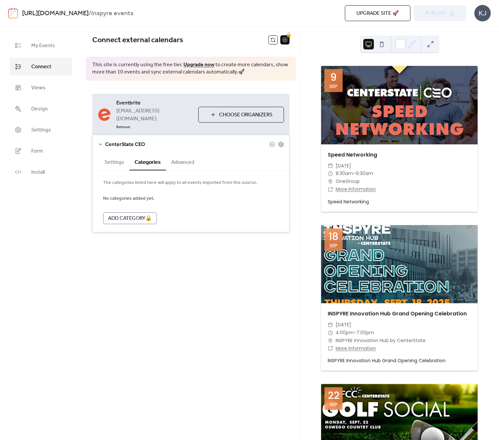
click at [292, 140] on div "**********" at bounding box center [190, 163] width 217 height 165
click at [282, 141] on icon at bounding box center [281, 144] width 6 height 6
click at [272, 142] on icon at bounding box center [272, 144] width 5 height 5
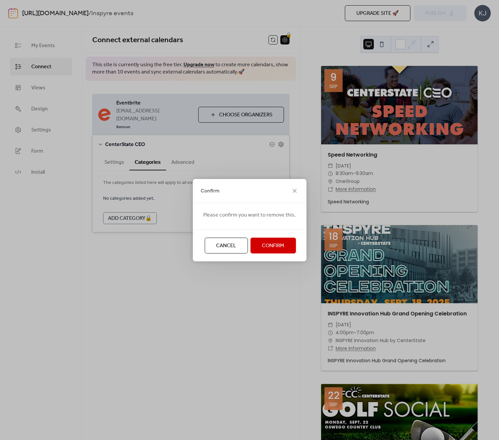
click at [274, 247] on span "Confirm" at bounding box center [273, 246] width 22 height 8
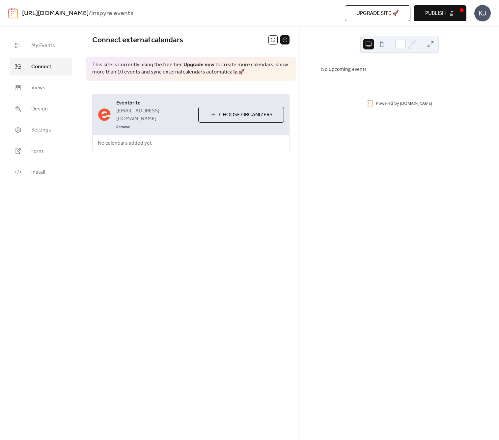
click at [269, 285] on div "Connect external calendars This site is currently using the free tier. Upgrade …" at bounding box center [190, 233] width 217 height 413
click at [237, 112] on span "Choose Organizers" at bounding box center [245, 115] width 53 height 8
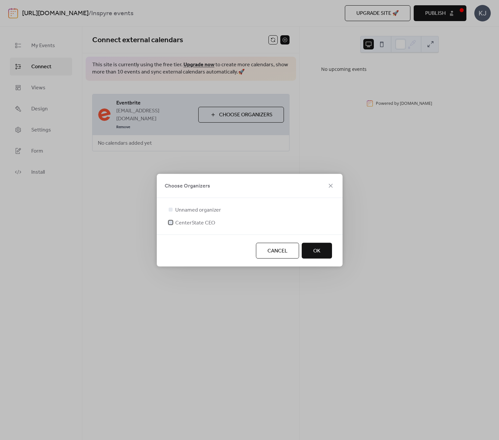
click at [198, 222] on span "CenterState CEO" at bounding box center [195, 223] width 40 height 8
click at [332, 186] on icon at bounding box center [331, 186] width 8 height 8
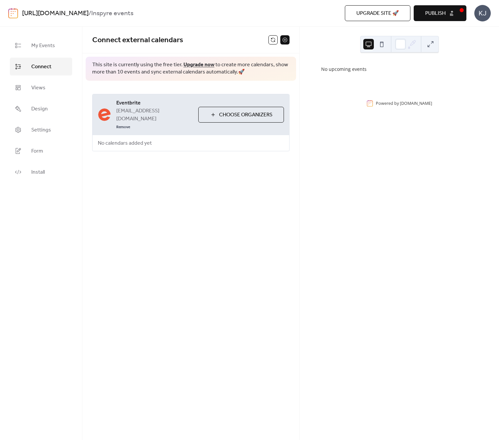
click at [397, 226] on div "No upcoming events Powered by [DOMAIN_NAME]" at bounding box center [399, 233] width 199 height 413
click at [387, 228] on div "No upcoming events Powered by [DOMAIN_NAME]" at bounding box center [399, 233] width 199 height 413
drag, startPoint x: 220, startPoint y: 193, endPoint x: 248, endPoint y: 146, distance: 54.6
click at [223, 191] on div "Connect external calendars This site is currently using the free tier. Upgrade …" at bounding box center [190, 233] width 217 height 413
click at [243, 111] on span "Choose Organizers" at bounding box center [245, 115] width 53 height 8
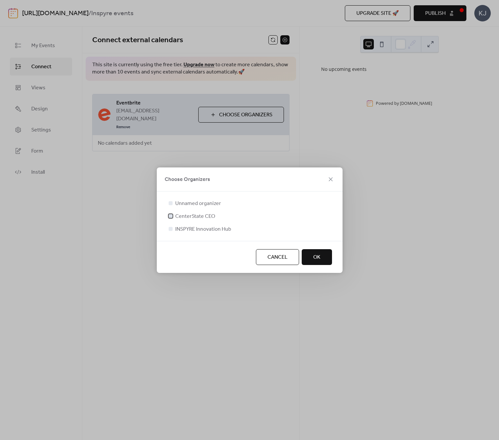
click at [185, 215] on span "CenterState CEO" at bounding box center [195, 217] width 40 height 8
click at [320, 258] on span "OK" at bounding box center [317, 258] width 7 height 8
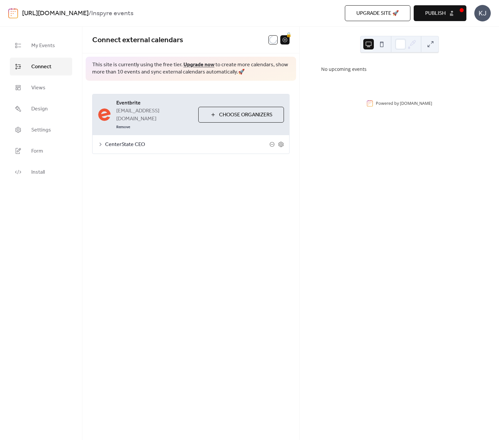
click at [441, 13] on span "Publish" at bounding box center [436, 14] width 20 height 8
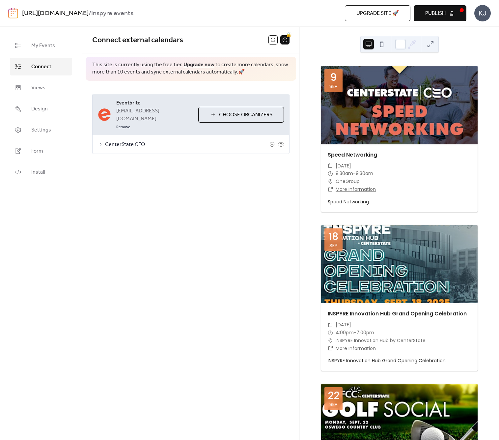
click at [101, 142] on icon at bounding box center [100, 144] width 5 height 5
click at [157, 198] on div at bounding box center [158, 200] width 4 height 4
click at [159, 198] on div at bounding box center [160, 200] width 11 height 5
click at [147, 156] on button "Categories" at bounding box center [148, 162] width 37 height 16
click at [182, 154] on button "Advanced" at bounding box center [183, 162] width 34 height 16
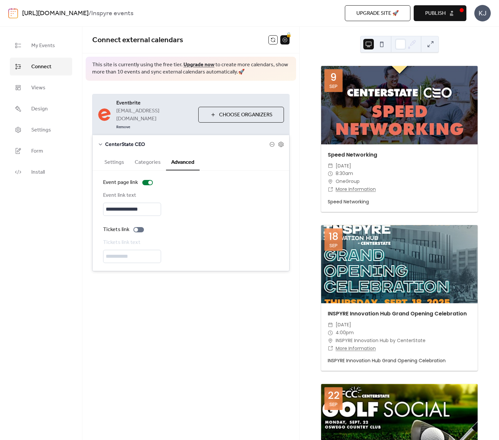
click at [188, 348] on div "**********" at bounding box center [190, 233] width 217 height 413
click at [437, 13] on span "Publish" at bounding box center [436, 14] width 20 height 8
click at [42, 131] on span "Settings" at bounding box center [41, 130] width 20 height 8
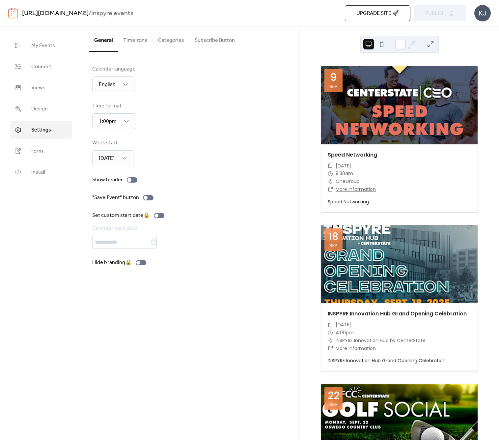
drag, startPoint x: 206, startPoint y: 44, endPoint x: 182, endPoint y: 42, distance: 24.8
click at [206, 44] on button "Subscribe Button" at bounding box center [215, 39] width 51 height 24
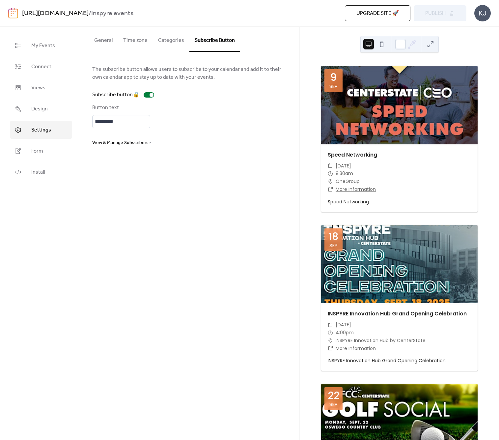
click at [172, 42] on button "Categories" at bounding box center [171, 39] width 37 height 24
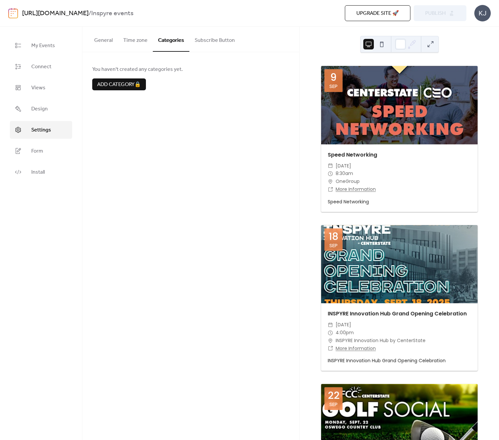
click at [140, 41] on button "Time zone" at bounding box center [135, 39] width 35 height 24
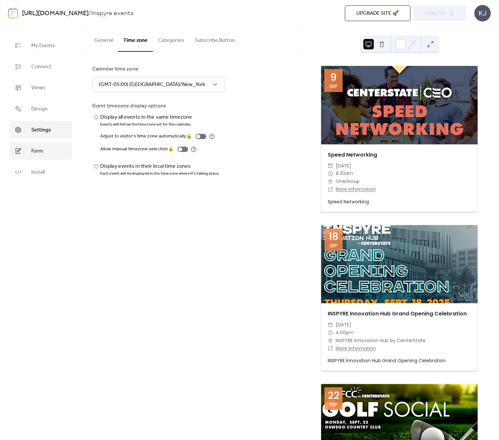
click at [37, 153] on span "Form" at bounding box center [37, 151] width 12 height 8
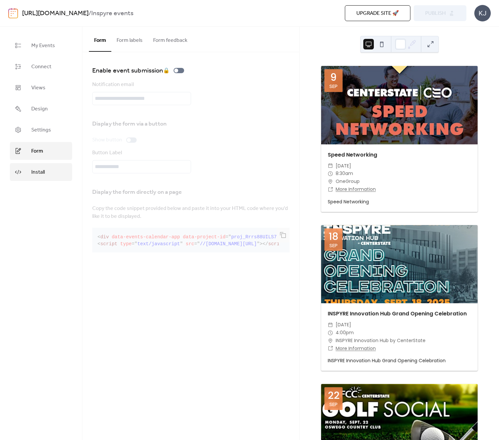
click at [38, 173] on span "Install" at bounding box center [38, 172] width 14 height 8
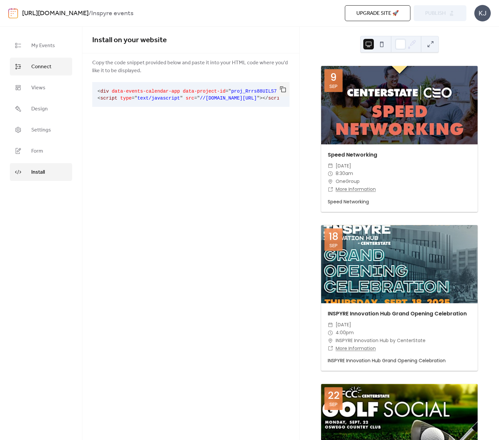
click at [41, 67] on span "Connect" at bounding box center [41, 67] width 20 height 8
